Goal: Navigation & Orientation: Go to known website

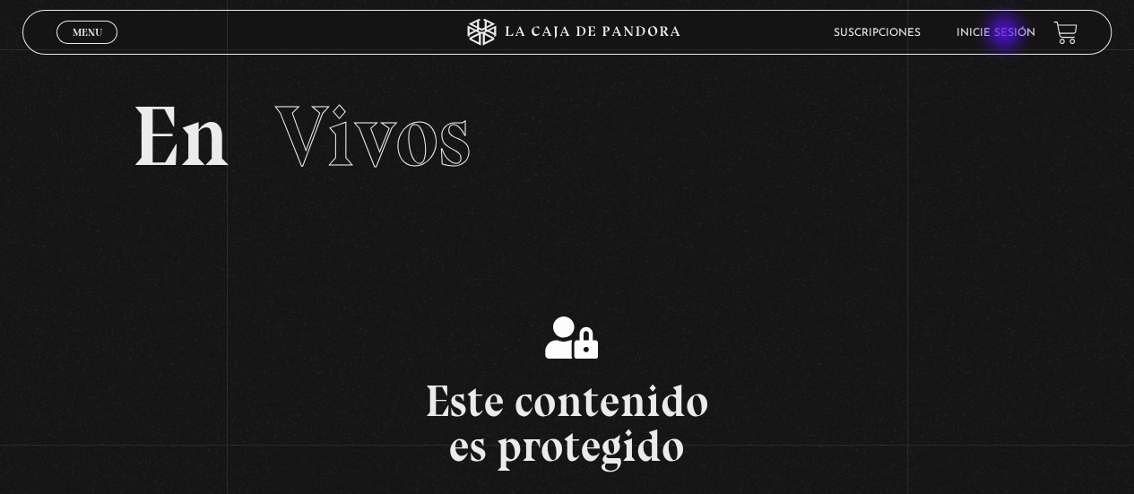
click at [1006, 34] on link "Inicie sesión" at bounding box center [995, 33] width 79 height 11
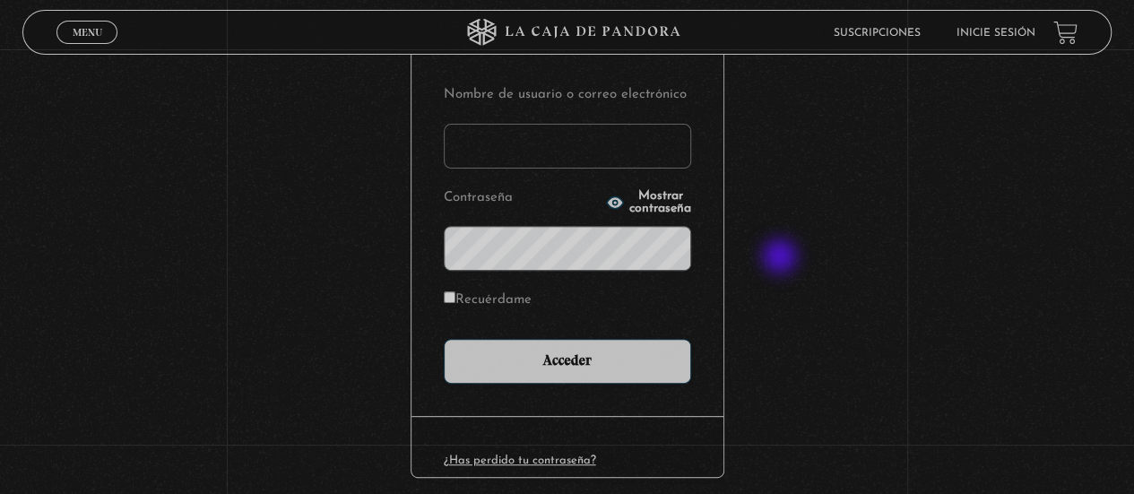
scroll to position [278, 0]
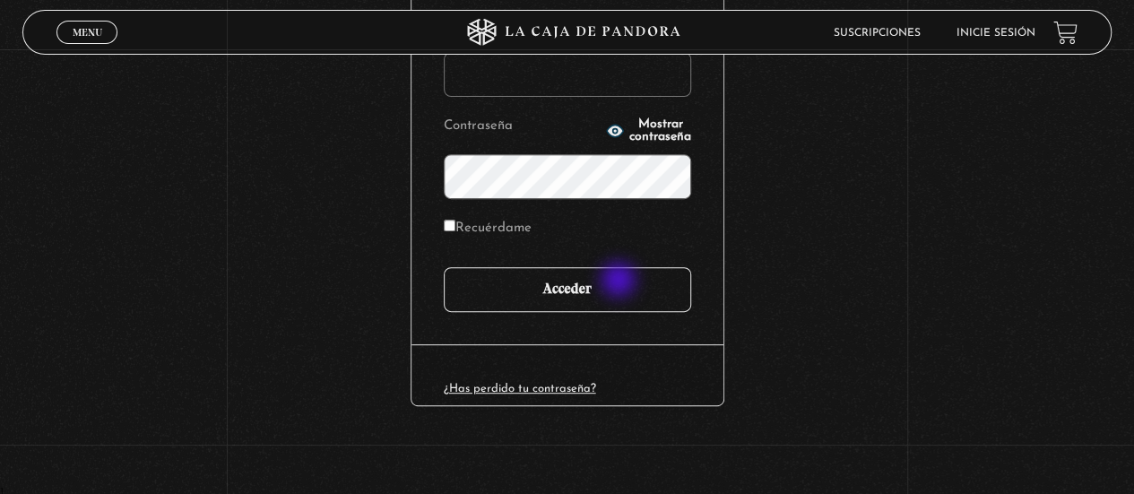
type input "adrianmolinacr@gmail.com"
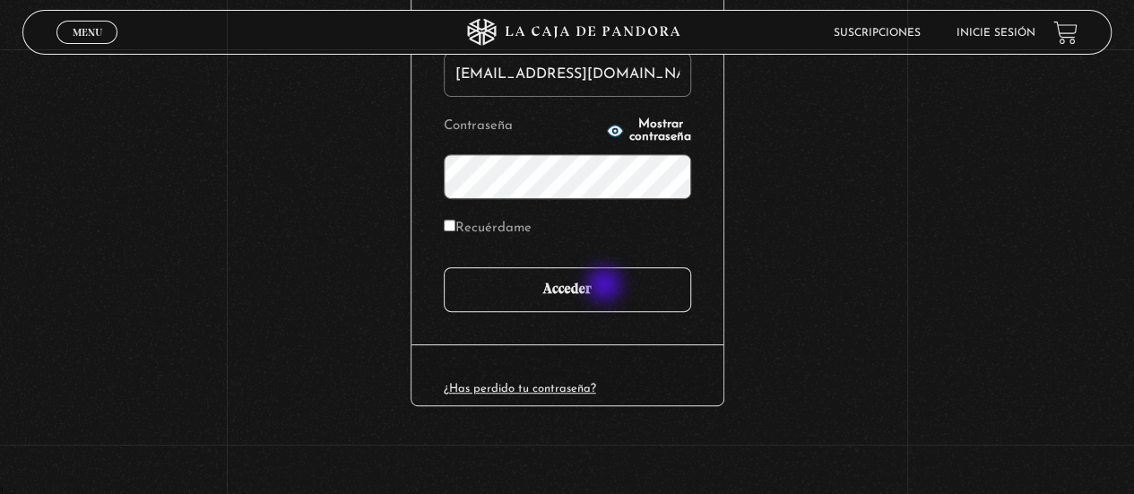
click at [606, 286] on input "Acceder" at bounding box center [567, 289] width 247 height 45
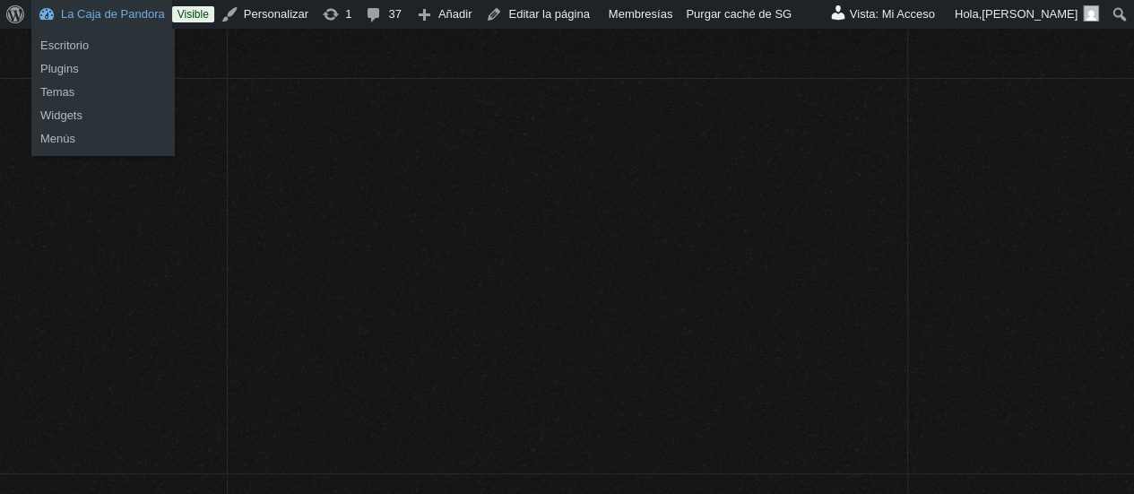
click at [127, 15] on link "La Caja de Pandora" at bounding box center [101, 14] width 141 height 29
